Goal: Use online tool/utility

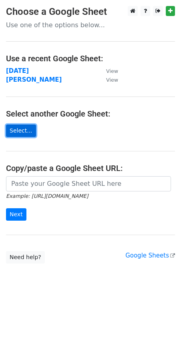
click at [20, 130] on link "Select..." at bounding box center [21, 131] width 30 height 12
click at [14, 124] on main "Choose a Google Sheet Use one of the options below... Use a recent Google Sheet…" at bounding box center [90, 135] width 181 height 258
click at [16, 129] on link "Select..." at bounding box center [21, 131] width 30 height 12
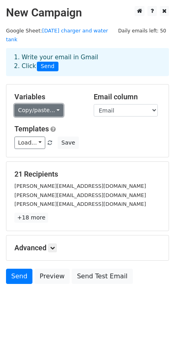
click at [52, 104] on link "Copy/paste..." at bounding box center [38, 110] width 49 height 12
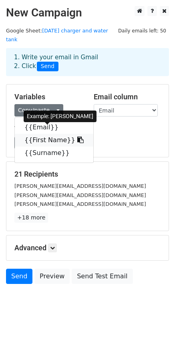
click at [37, 134] on link "{{First Name}}" at bounding box center [54, 140] width 79 height 13
